Goal: Task Accomplishment & Management: Use online tool/utility

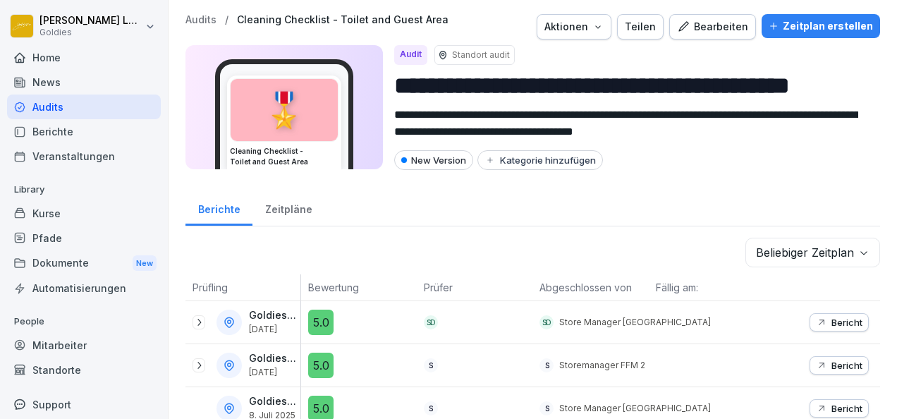
click at [206, 23] on p "Audits" at bounding box center [200, 20] width 31 height 12
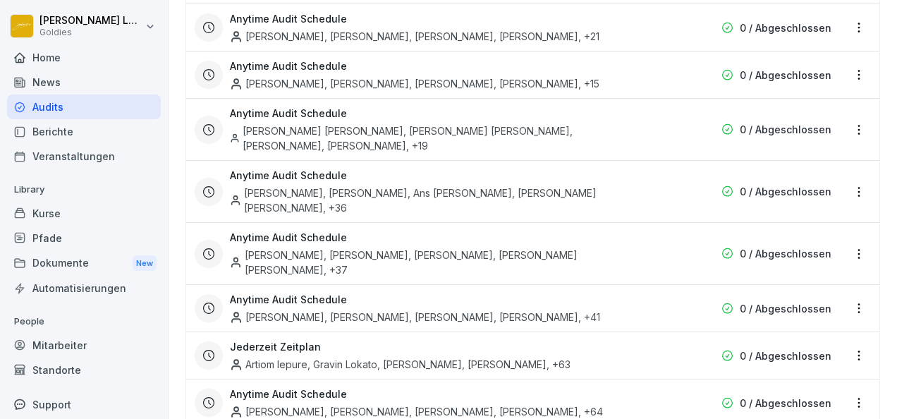
scroll to position [5122, 0]
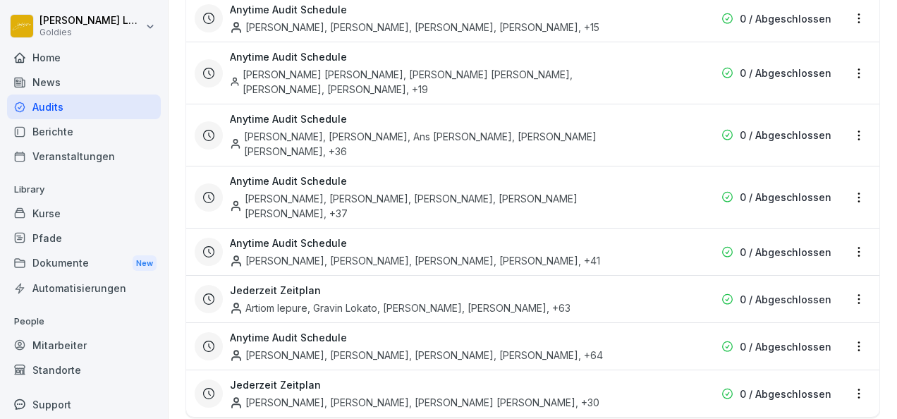
click at [75, 212] on div "Kurse" at bounding box center [84, 213] width 154 height 25
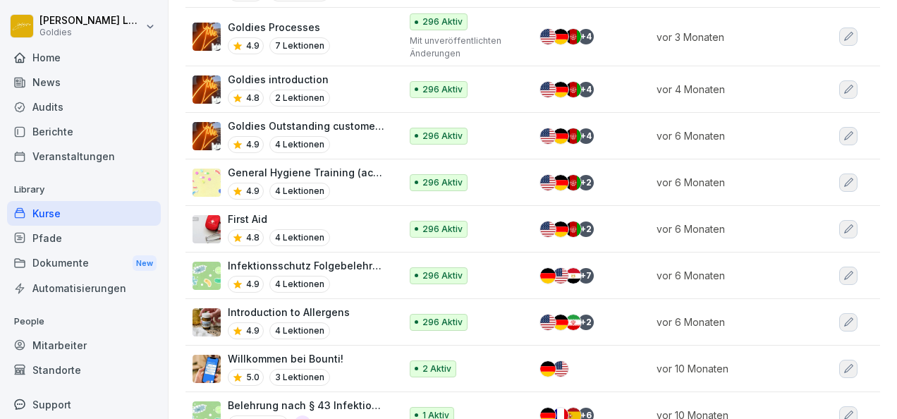
scroll to position [1062, 0]
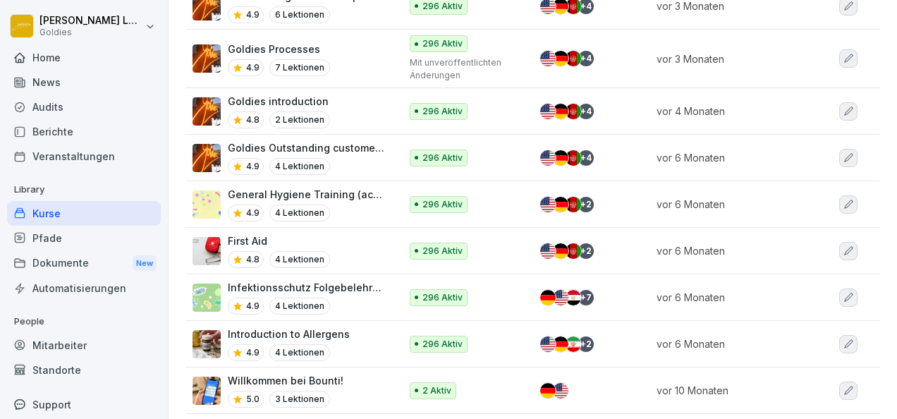
click at [78, 106] on div "Audits" at bounding box center [84, 106] width 154 height 25
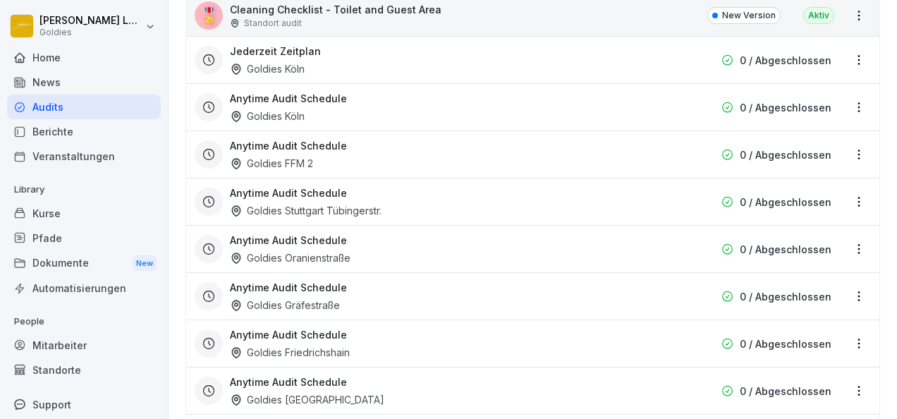
scroll to position [4336, 0]
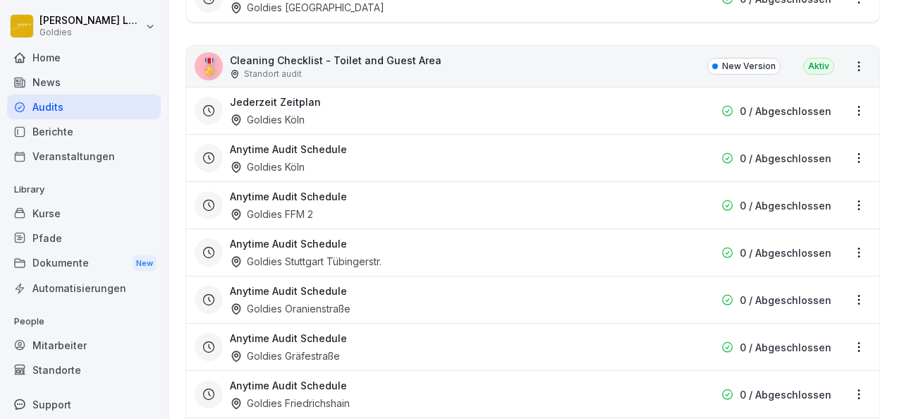
click at [323, 53] on p "Cleaning Checklist - Toilet and Guest Area" at bounding box center [336, 60] width 212 height 15
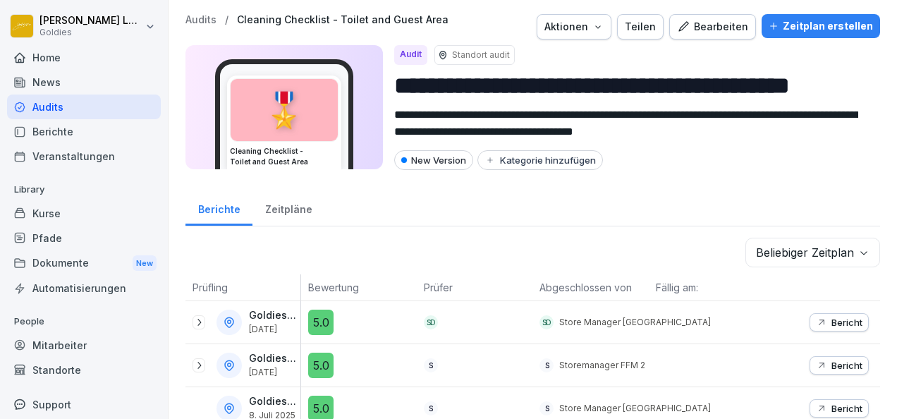
click at [711, 24] on div "Bearbeiten" at bounding box center [712, 27] width 71 height 16
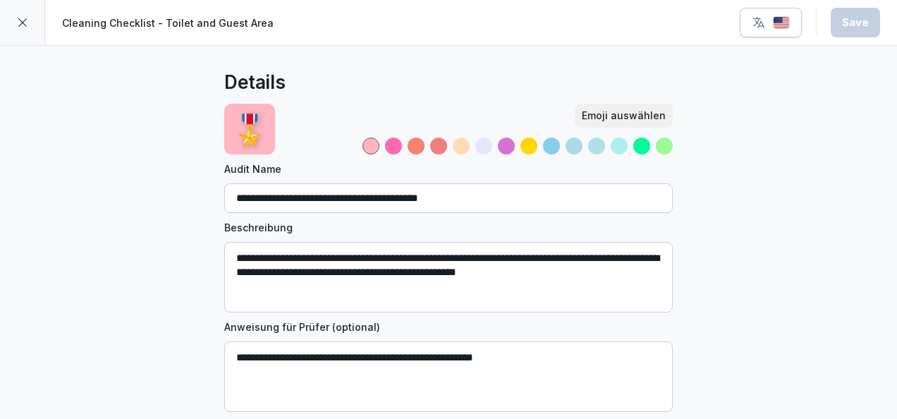
click at [29, 20] on div at bounding box center [22, 22] width 45 height 45
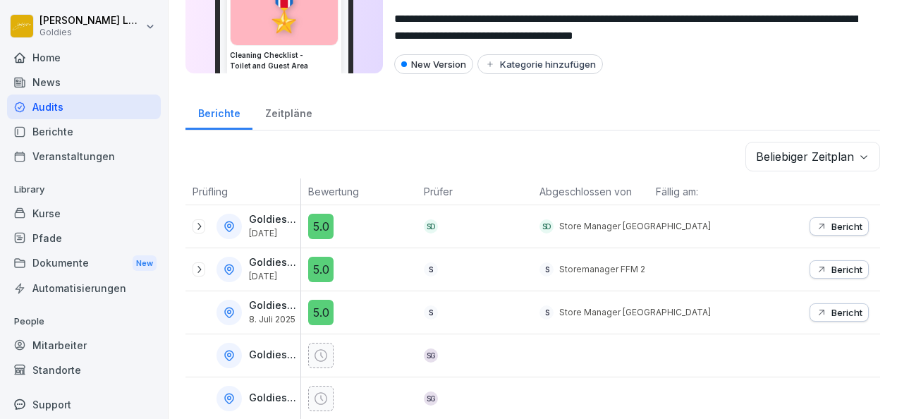
scroll to position [100, 0]
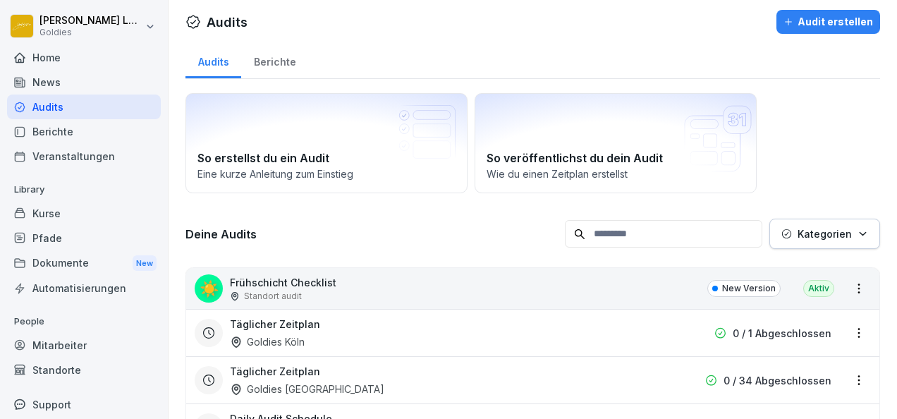
scroll to position [4, 0]
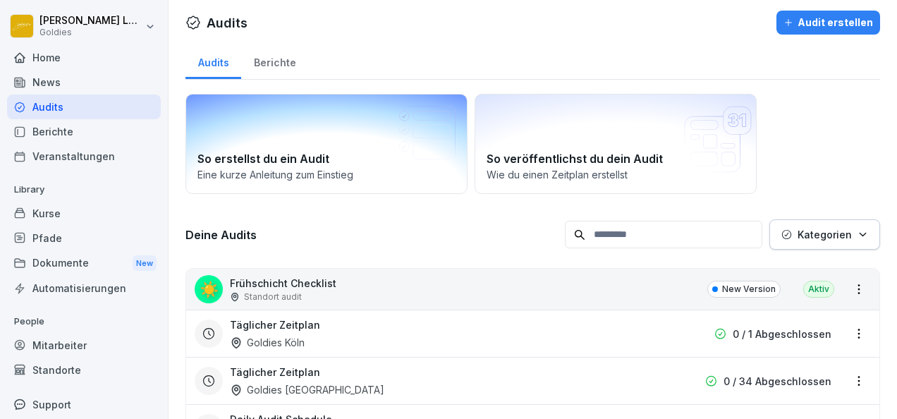
click at [365, 147] on div "So erstellst du ein Audit Eine kurze Anleitung zum Einstieg" at bounding box center [326, 144] width 282 height 100
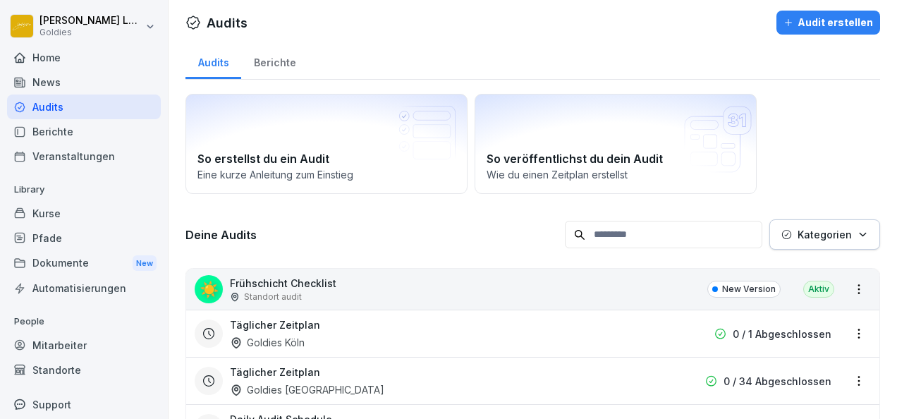
click at [800, 19] on div "Audit erstellen" at bounding box center [828, 23] width 90 height 16
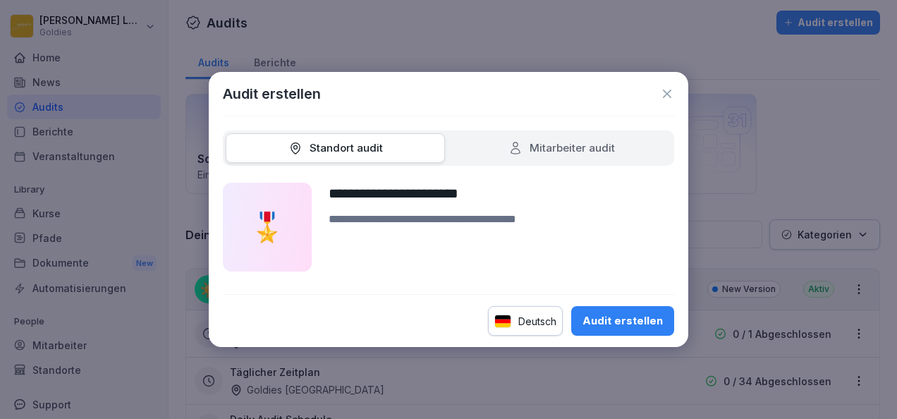
type input "**********"
click at [458, 217] on textarea at bounding box center [502, 241] width 346 height 61
